Goal: Information Seeking & Learning: Learn about a topic

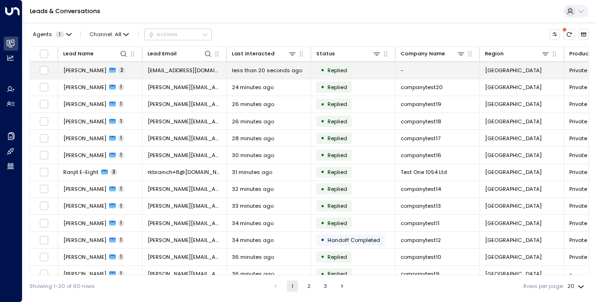
click at [73, 71] on span "[PERSON_NAME]" at bounding box center [84, 70] width 43 height 7
click at [121, 65] on td "[PERSON_NAME] 4" at bounding box center [100, 70] width 84 height 16
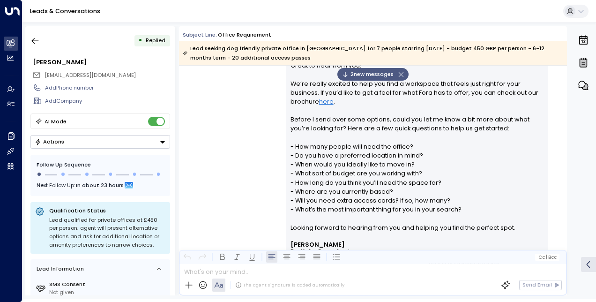
scroll to position [250, 0]
drag, startPoint x: 294, startPoint y: 143, endPoint x: 430, endPoint y: 155, distance: 136.8
click at [430, 155] on p "Hi [PERSON_NAME], Great to hear from you! We’re really excited to help you find…" at bounding box center [416, 142] width 253 height 198
copy p "How many people will need the office? - Do you have a preferred location in min…"
click at [280, 193] on div "[PERSON_NAME] • 06:37 AM • Email Hi [PERSON_NAME], Great to hear from you! We’r…" at bounding box center [373, 241] width 388 height 424
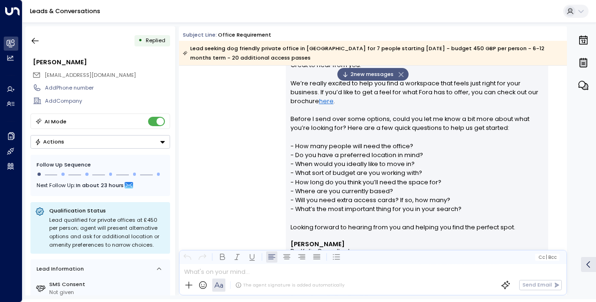
scroll to position [0, 0]
